Goal: Feedback & Contribution: Leave review/rating

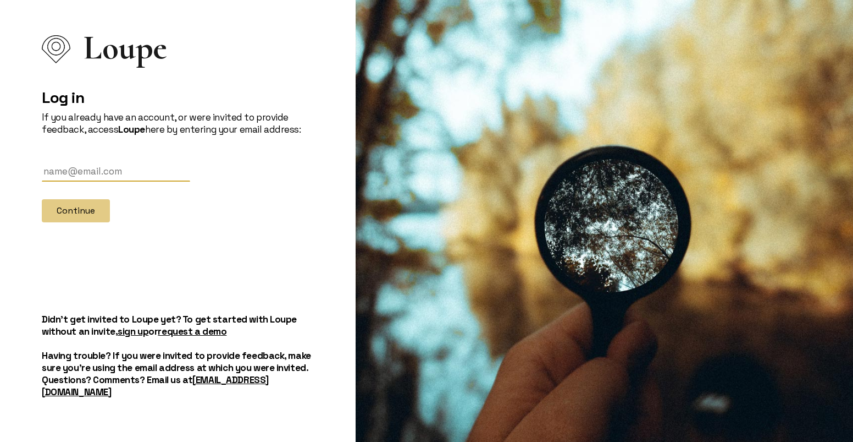
click at [130, 177] on input "text" at bounding box center [116, 172] width 148 height 20
type input "[EMAIL_ADDRESS][DOMAIN_NAME]"
click at [82, 218] on button "Continue" at bounding box center [76, 210] width 68 height 23
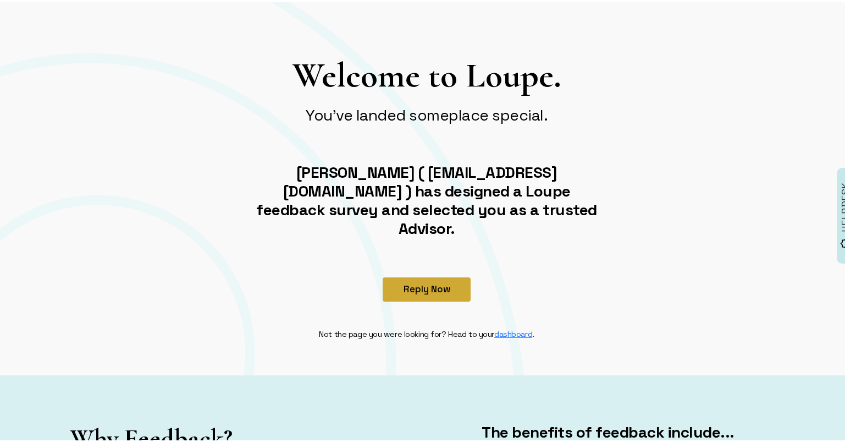
click at [429, 275] on button "Reply Now" at bounding box center [427, 287] width 88 height 24
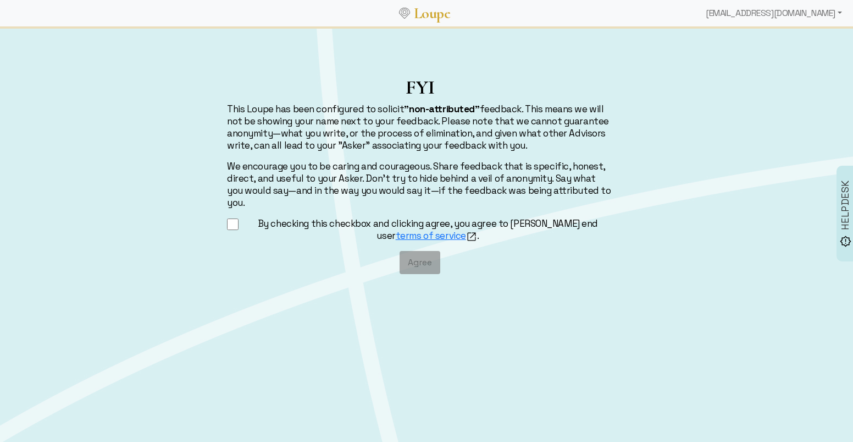
click at [234, 217] on input "By checking this checkbox and clicking agree, you agree to [PERSON_NAME] end us…" at bounding box center [233, 224] width 12 height 14
checkbox input "true"
click at [413, 251] on button "Agree" at bounding box center [420, 262] width 41 height 23
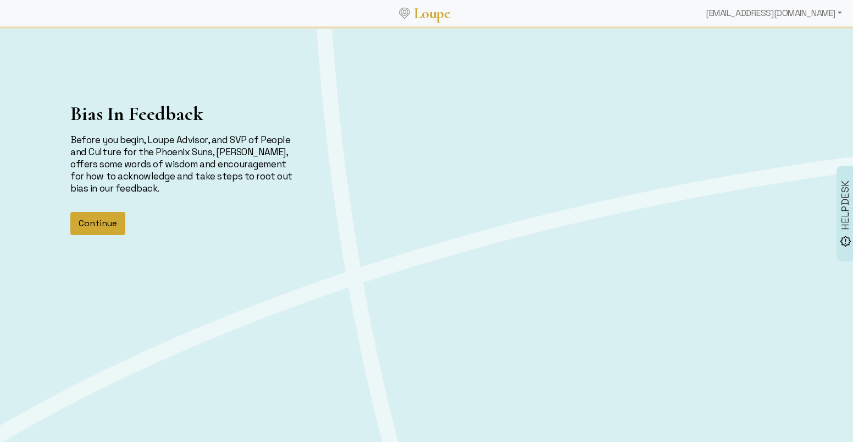
click at [113, 225] on button "Continue" at bounding box center [97, 223] width 55 height 23
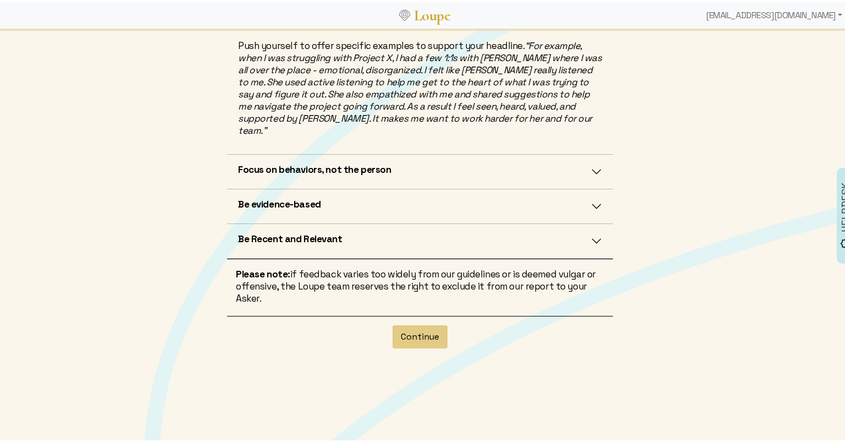
scroll to position [351, 0]
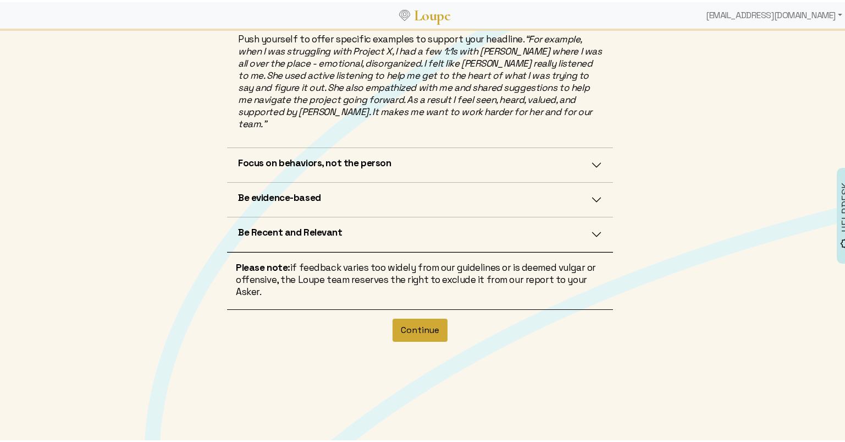
click at [415, 317] on button "Continue" at bounding box center [420, 327] width 55 height 23
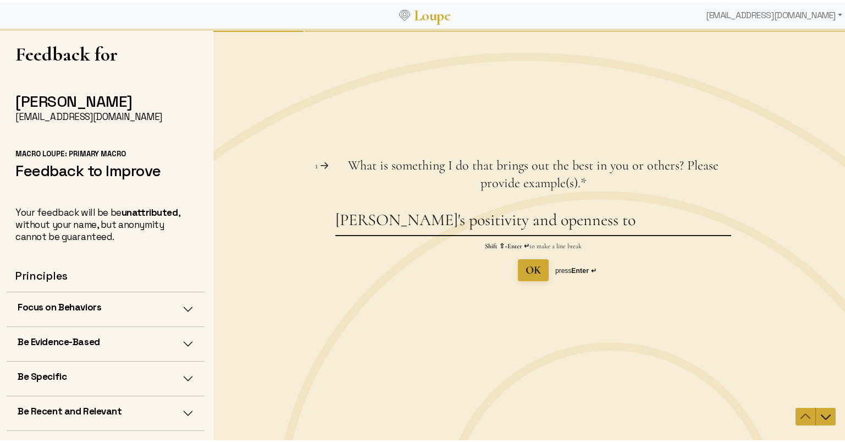
click at [557, 225] on textarea "[PERSON_NAME]'s positivity and openness to" at bounding box center [533, 221] width 396 height 25
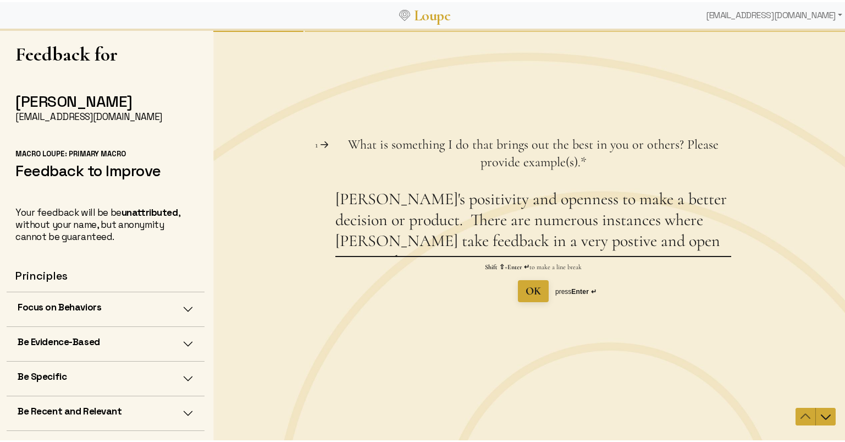
click at [674, 222] on textarea "[PERSON_NAME]'s positivity and openness to make a better decision or product. T…" at bounding box center [533, 221] width 396 height 67
click at [393, 242] on textarea "[PERSON_NAME]'s positivity and openness to make a better decision or product. T…" at bounding box center [533, 221] width 396 height 67
drag, startPoint x: 393, startPoint y: 242, endPoint x: 651, endPoint y: 236, distance: 258.0
click at [651, 236] on textarea "[PERSON_NAME]'s positivity and openness to make a better decision or product. T…" at bounding box center [533, 221] width 396 height 67
click at [335, 240] on textarea "[PERSON_NAME]'s positivity and openness to make a better decision or product. T…" at bounding box center [533, 221] width 396 height 67
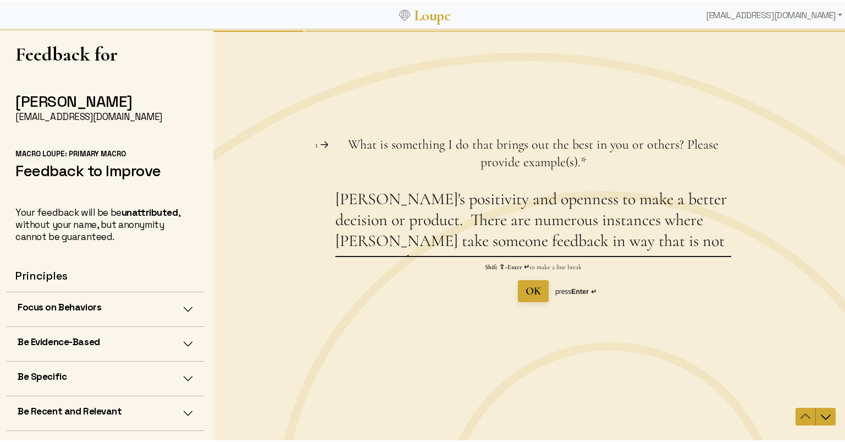
click at [646, 244] on textarea "[PERSON_NAME]'s positivity and openness to make a better decision or product. T…" at bounding box center [533, 221] width 396 height 67
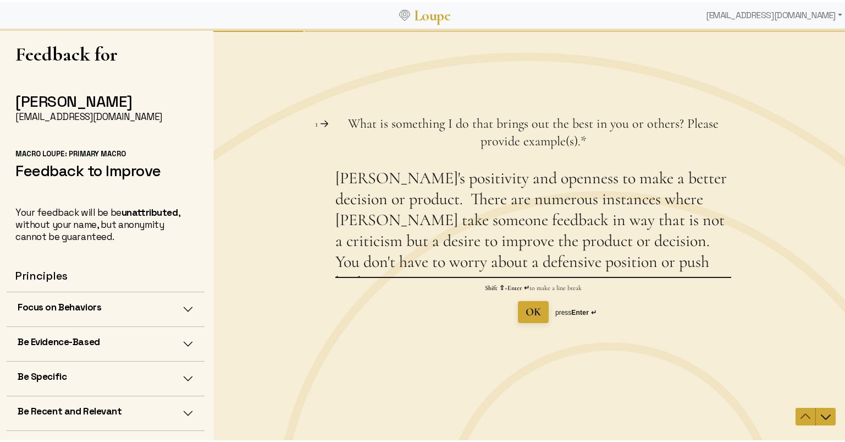
drag, startPoint x: 587, startPoint y: 262, endPoint x: 506, endPoint y: 266, distance: 80.9
click at [506, 266] on textarea "[PERSON_NAME]'s positivity and openness to make a better decision or product. T…" at bounding box center [533, 221] width 396 height 109
drag, startPoint x: 500, startPoint y: 262, endPoint x: 449, endPoint y: 262, distance: 51.1
click at [449, 262] on textarea "[PERSON_NAME]'s positivity and openness to make a better decision or product. T…" at bounding box center [533, 221] width 396 height 109
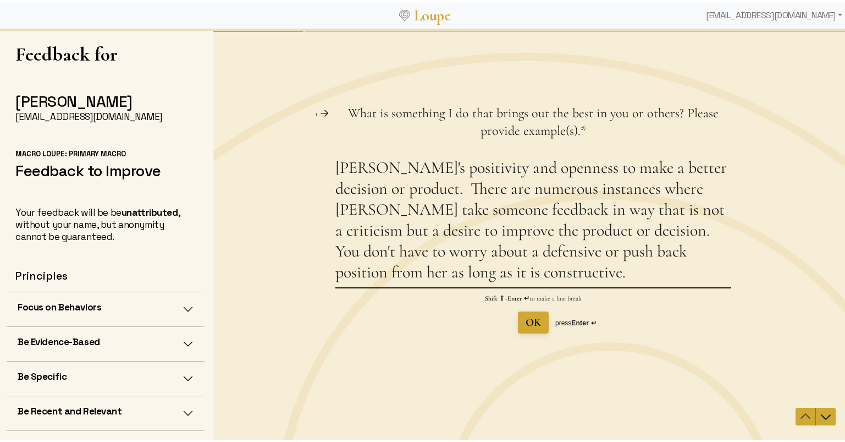
type textarea "[PERSON_NAME]'s positivity and openness to make a better decision or product. T…"
click at [447, 351] on div "Question 1 1 What is something I do that brings out the best in you or others? …" at bounding box center [533, 235] width 640 height 299
